Goal: Information Seeking & Learning: Learn about a topic

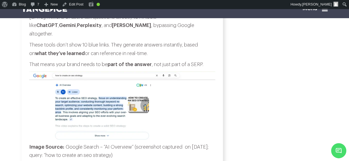
scroll to position [2037, 0]
click at [326, 12] on icon at bounding box center [325, 9] width 6 height 7
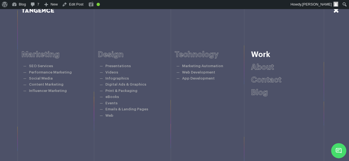
scroll to position [239, 0]
click at [334, 13] on icon at bounding box center [336, 10] width 6 height 7
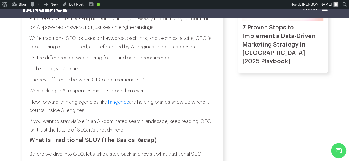
scroll to position [287, 0]
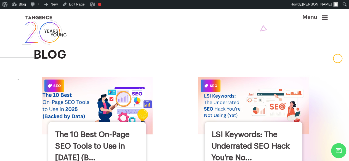
click at [113, 111] on img at bounding box center [97, 105] width 122 height 63
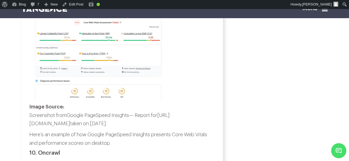
scroll to position [2288, 0]
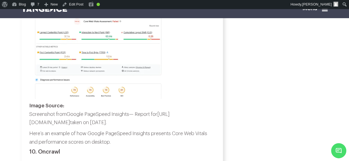
click at [89, 99] on img at bounding box center [98, 39] width 138 height 119
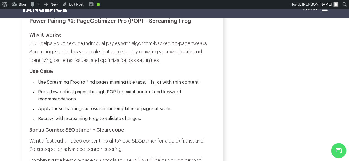
scroll to position [2682, 0]
